Goal: Transaction & Acquisition: Book appointment/travel/reservation

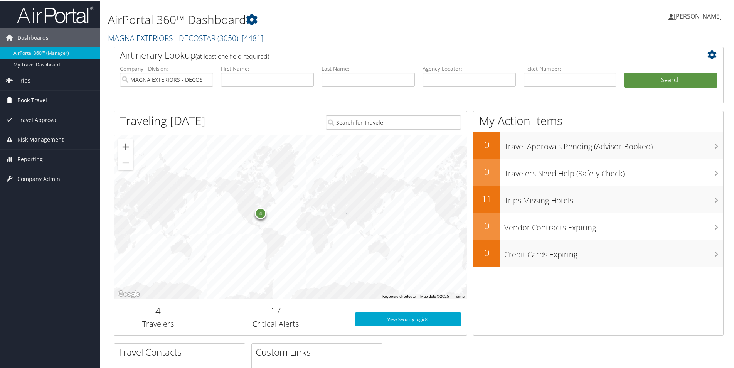
click at [35, 98] on span "Book Travel" at bounding box center [32, 99] width 30 height 19
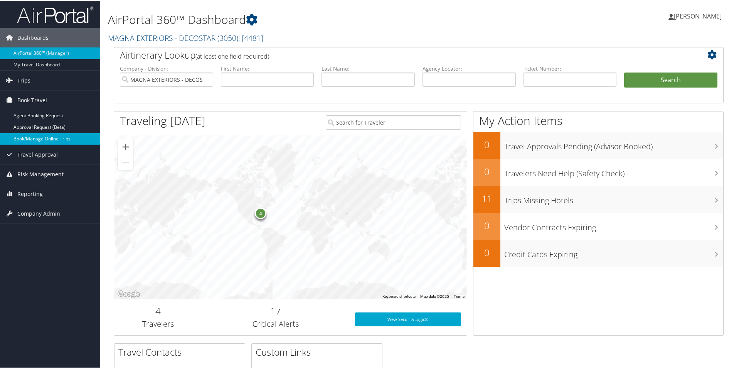
click at [50, 137] on link "Book/Manage Online Trips" at bounding box center [50, 138] width 100 height 12
